Goal: Communication & Community: Ask a question

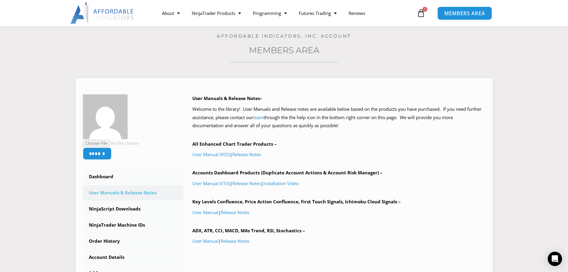
click at [471, 9] on link "MEMBERS AREA" at bounding box center [464, 12] width 55 height 13
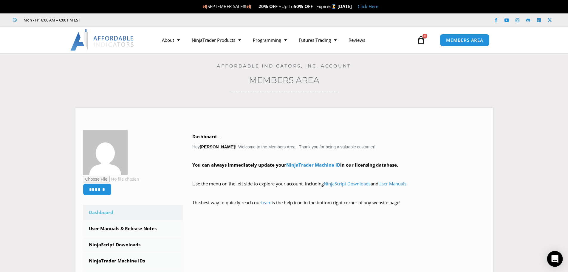
click at [550, 258] on div "Open Intercom Messenger" at bounding box center [555, 259] width 16 height 16
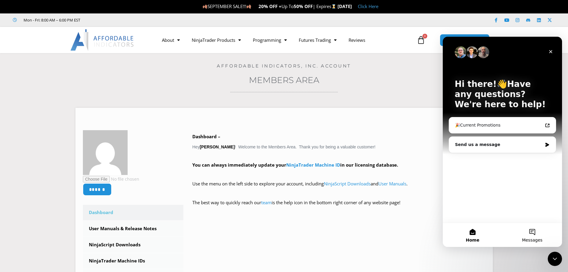
click at [531, 228] on button "Messages" at bounding box center [532, 235] width 60 height 24
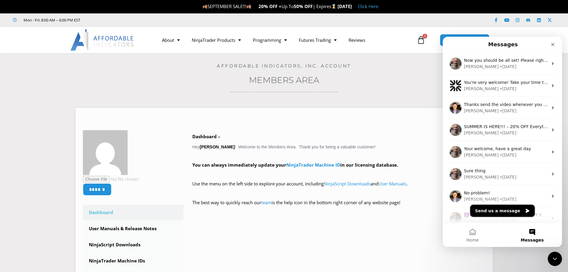
click at [516, 211] on button "Send us a message" at bounding box center [502, 211] width 64 height 12
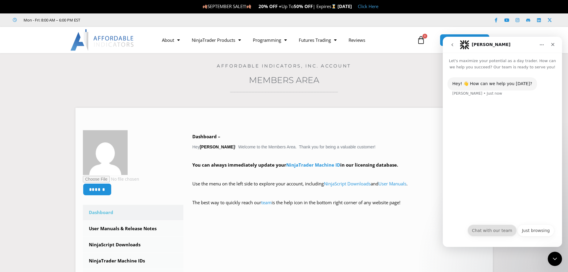
click at [495, 227] on button "Chat with our team" at bounding box center [492, 230] width 49 height 12
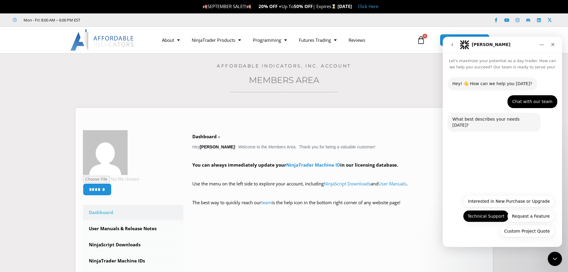
click at [506, 216] on button "Technical Support" at bounding box center [486, 216] width 46 height 12
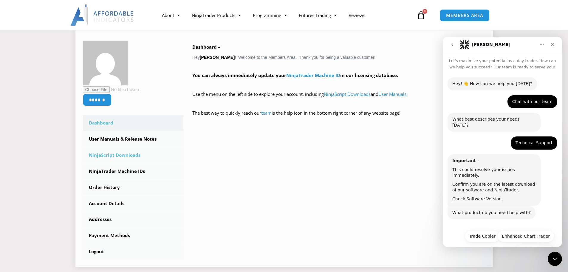
scroll to position [8, 0]
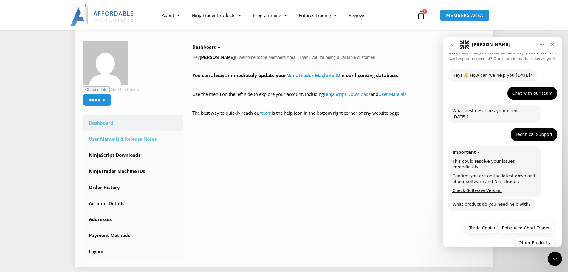
click at [148, 141] on link "User Manuals & Release Notes" at bounding box center [133, 139] width 101 height 16
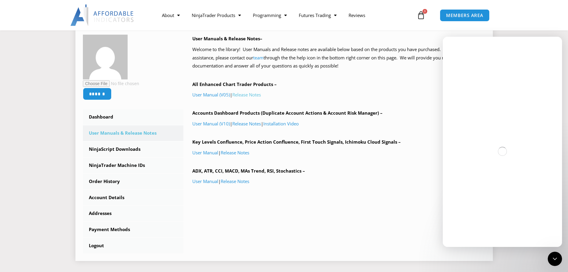
click at [261, 94] on link "Release Notes" at bounding box center [246, 95] width 29 height 6
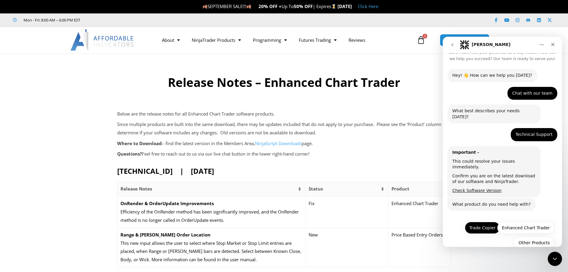
click at [487, 222] on button "Trade Copier" at bounding box center [482, 228] width 35 height 12
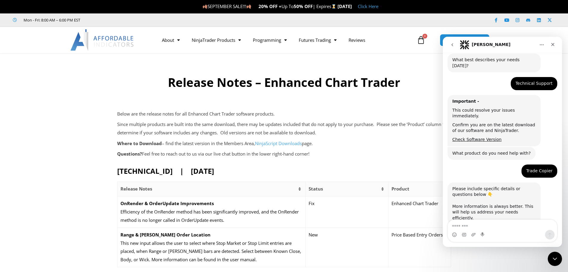
scroll to position [79, 0]
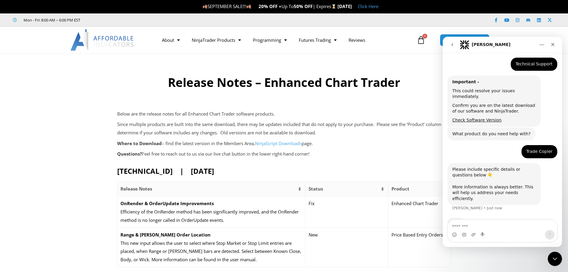
click at [496, 230] on div "Intercom messenger" at bounding box center [502, 235] width 109 height 10
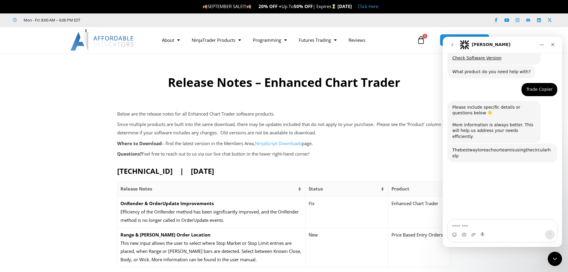
scroll to position [155, 0]
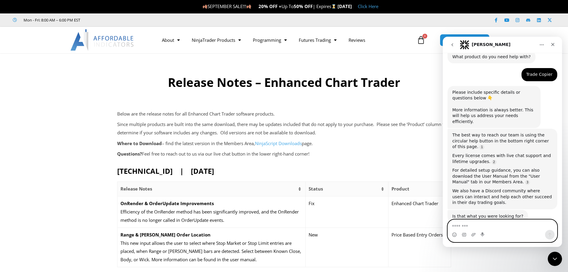
click at [494, 223] on textarea "Message…" at bounding box center [502, 224] width 109 height 10
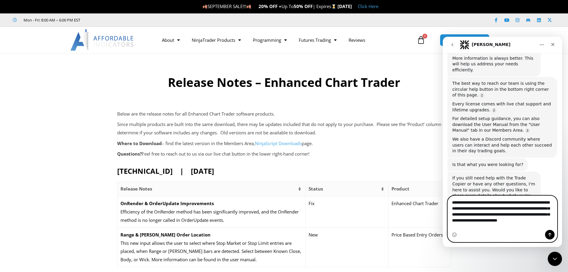
scroll to position [212, 0]
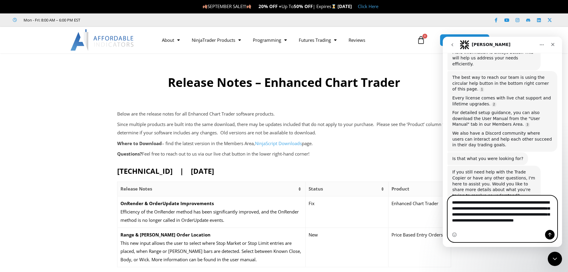
type textarea "**********"
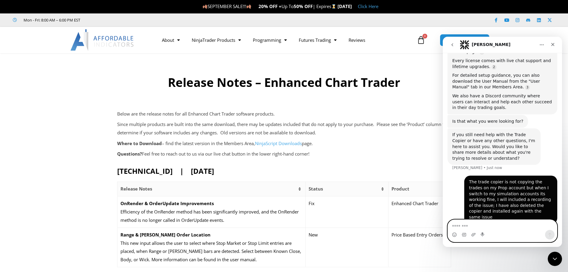
scroll to position [255, 0]
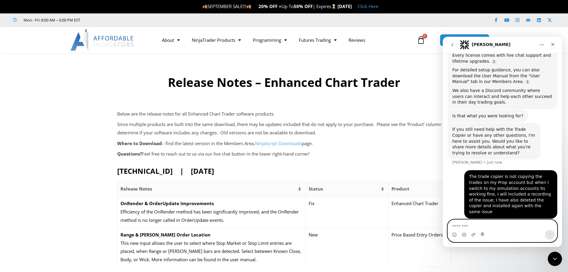
paste textarea "**********"
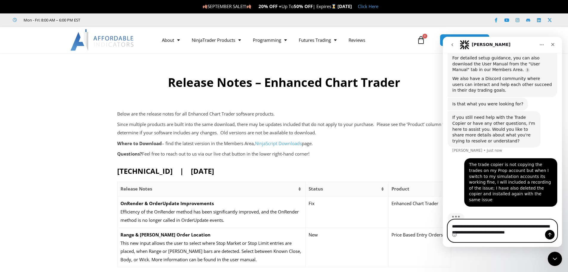
type textarea "**********"
click at [550, 233] on icon "Send a message…" at bounding box center [549, 234] width 5 height 5
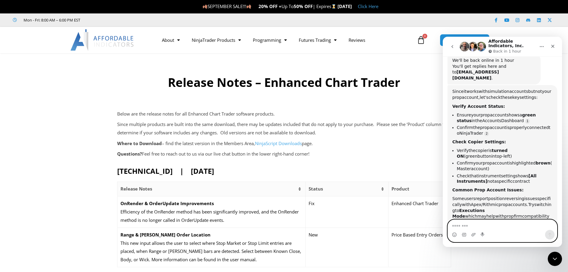
scroll to position [574, 0]
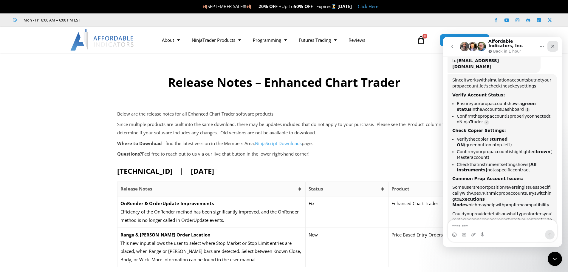
click at [554, 48] on icon "Close" at bounding box center [552, 46] width 5 height 5
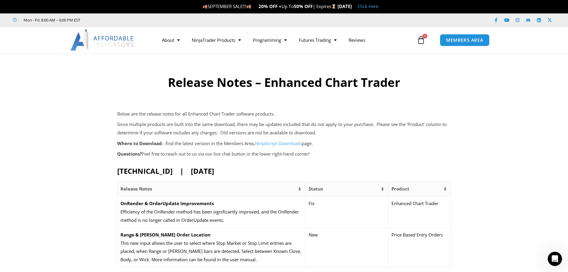
scroll to position [458, 0]
